Goal: Transaction & Acquisition: Book appointment/travel/reservation

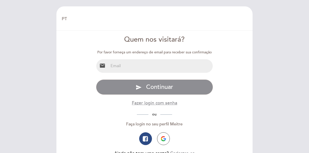
select select "pt"
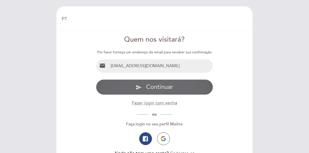
type input "[EMAIL_ADDRESS][DOMAIN_NAME]"
click at [170, 84] on span "Continuar" at bounding box center [159, 86] width 27 height 7
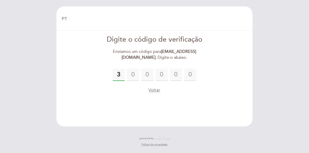
type input "3"
type input "2"
type input "9"
type input "1"
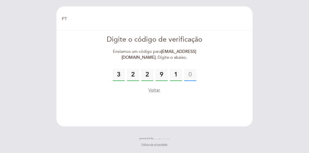
type input "3"
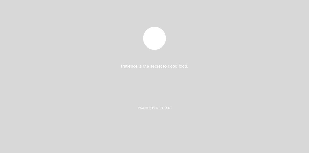
select select "pt"
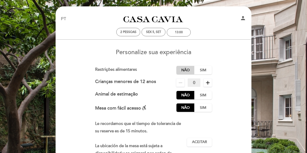
click at [188, 71] on label "Não" at bounding box center [185, 70] width 18 height 8
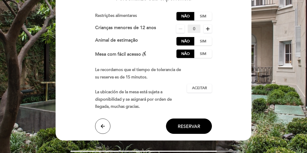
scroll to position [59, 0]
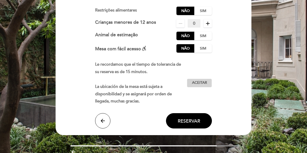
click at [202, 85] on span "Aceitar" at bounding box center [199, 82] width 15 height 5
click at [189, 123] on span "Reservar" at bounding box center [189, 121] width 22 height 6
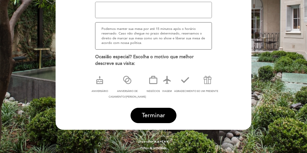
scroll to position [95, 0]
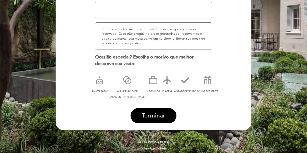
click at [155, 113] on span "Terminar" at bounding box center [153, 115] width 23 height 7
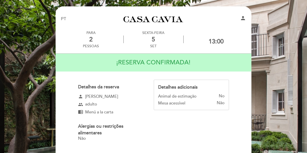
scroll to position [0, 0]
